Goal: Information Seeking & Learning: Find specific page/section

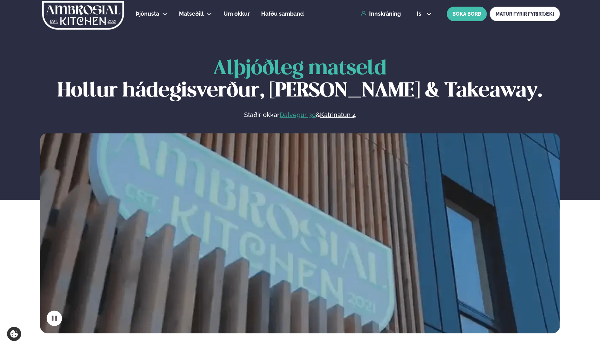
click at [299, 113] on link "Dalvegur 30" at bounding box center [298, 115] width 36 height 8
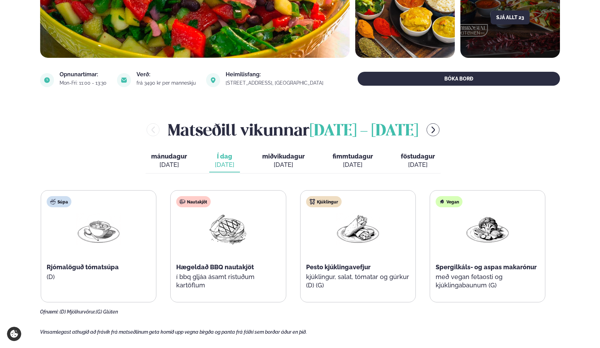
scroll to position [195, 0]
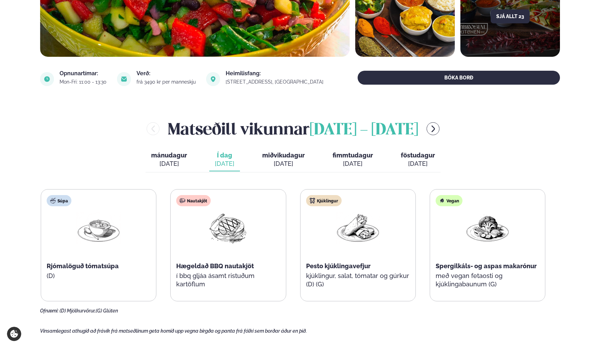
click at [291, 156] on span "miðvikudagur" at bounding box center [283, 155] width 43 height 7
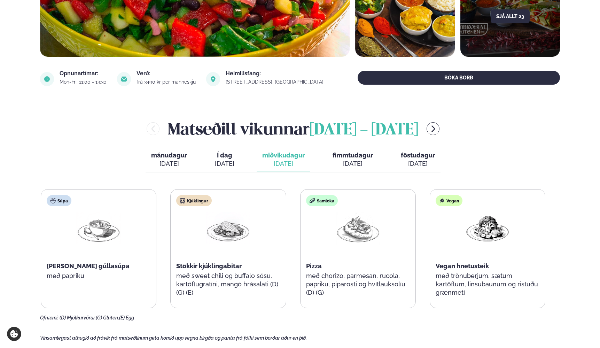
click at [354, 159] on button "fimmtudagur fim. sep. 4" at bounding box center [353, 159] width 52 height 23
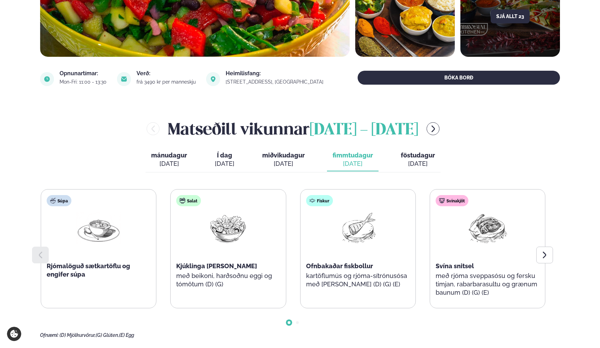
click at [424, 156] on span "föstudagur" at bounding box center [418, 155] width 34 height 7
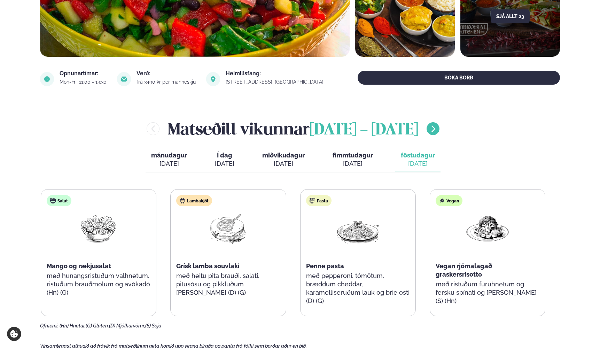
click at [437, 128] on icon "menu-btn-right" at bounding box center [433, 129] width 8 height 8
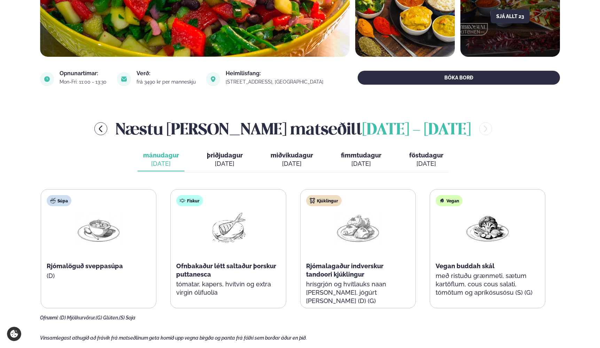
click at [224, 160] on div "sep. 9" at bounding box center [225, 164] width 36 height 8
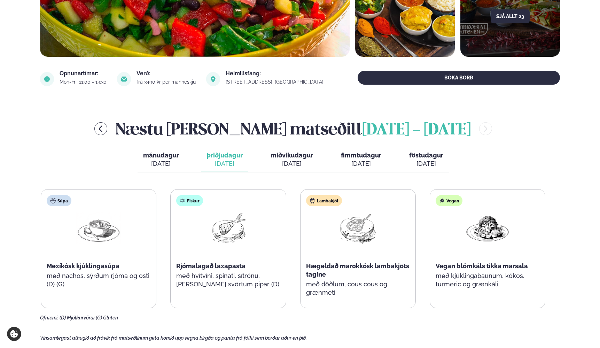
click at [305, 162] on div "sep. 10" at bounding box center [292, 164] width 43 height 8
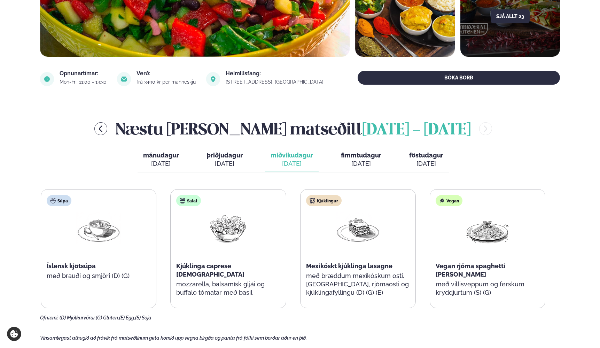
click at [357, 162] on div "sep. 11" at bounding box center [361, 164] width 40 height 8
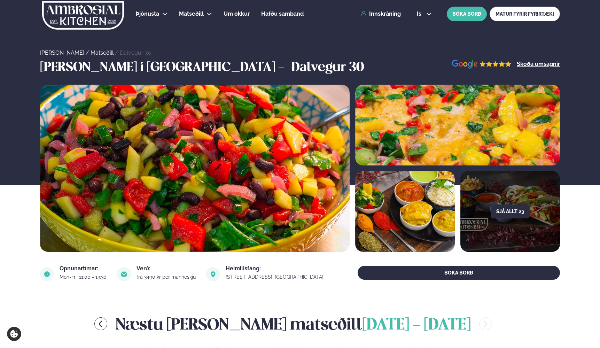
scroll to position [0, 0]
